Goal: Transaction & Acquisition: Book appointment/travel/reservation

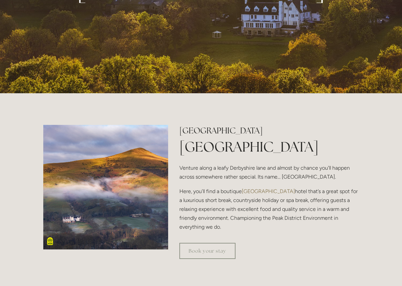
scroll to position [165, 0]
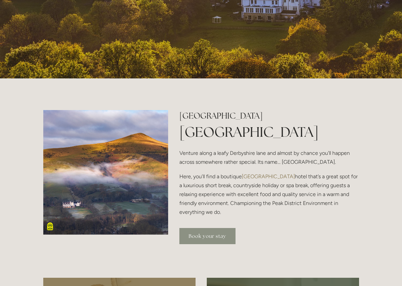
click at [216, 238] on link "Book your stay" at bounding box center [207, 236] width 56 height 16
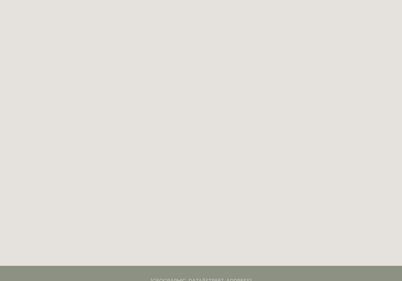
scroll to position [927, 0]
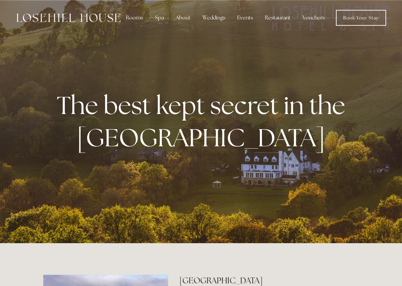
scroll to position [165, 0]
click at [367, 16] on link "Book Your Stay" at bounding box center [361, 18] width 50 height 16
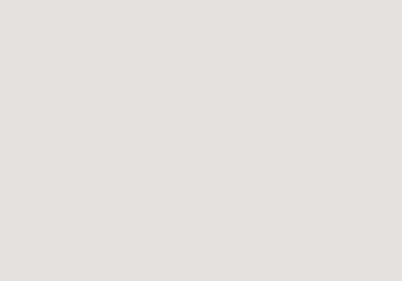
scroll to position [729, 0]
